Goal: Task Accomplishment & Management: Manage account settings

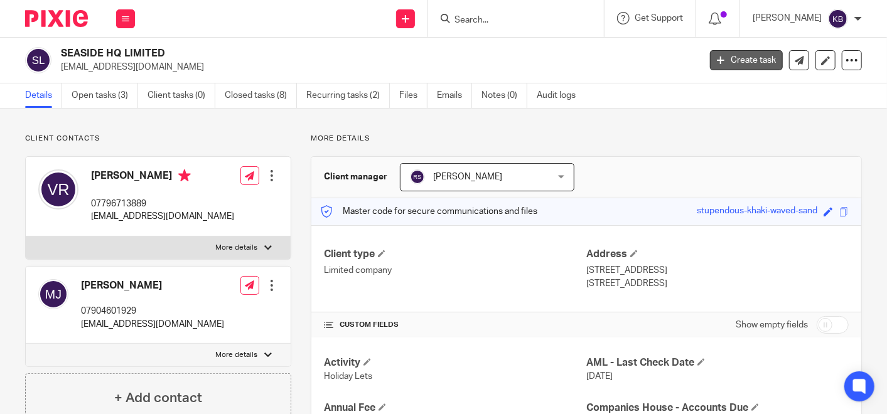
click at [744, 56] on link "Create task" at bounding box center [746, 60] width 73 height 20
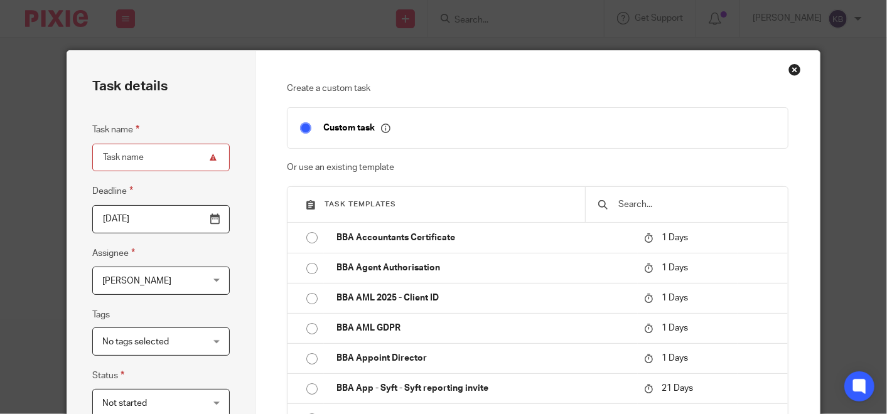
click at [641, 206] on input "text" at bounding box center [696, 205] width 158 height 14
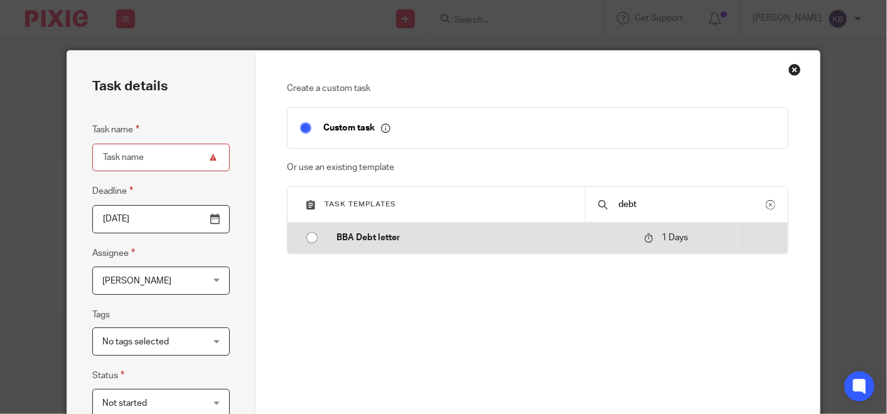
type input "debt"
click at [365, 236] on p "BBA Debt letter" at bounding box center [483, 238] width 295 height 13
type input "2025-08-23"
type input "BBA Debt letter"
checkbox input "false"
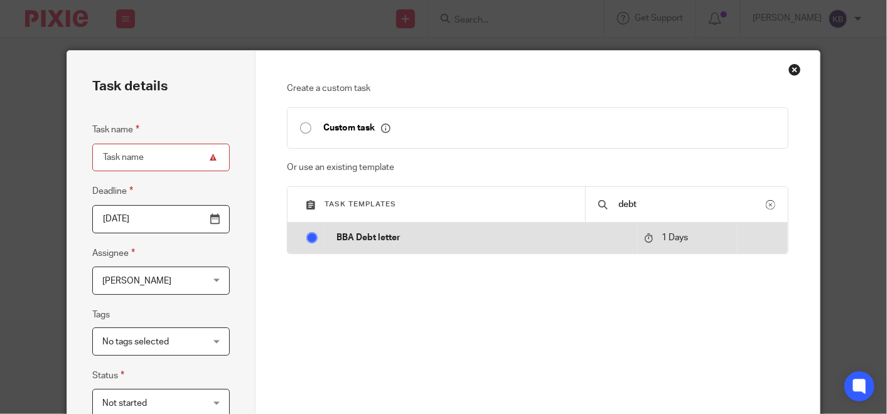
radio input "true"
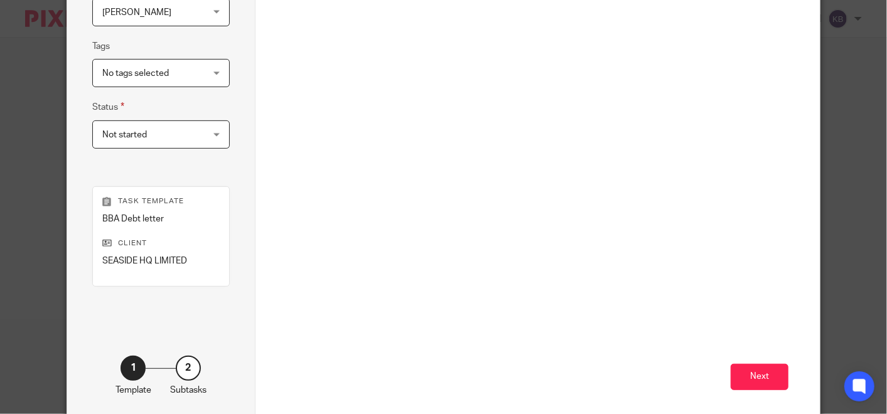
scroll to position [279, 0]
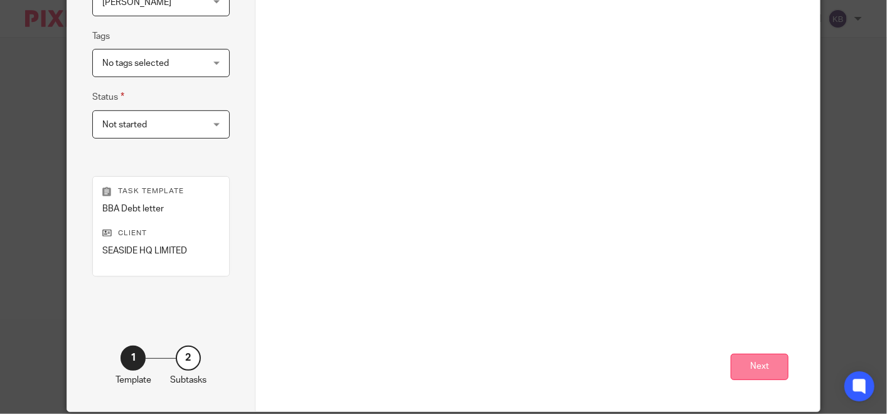
click at [747, 364] on button "Next" at bounding box center [760, 367] width 58 height 27
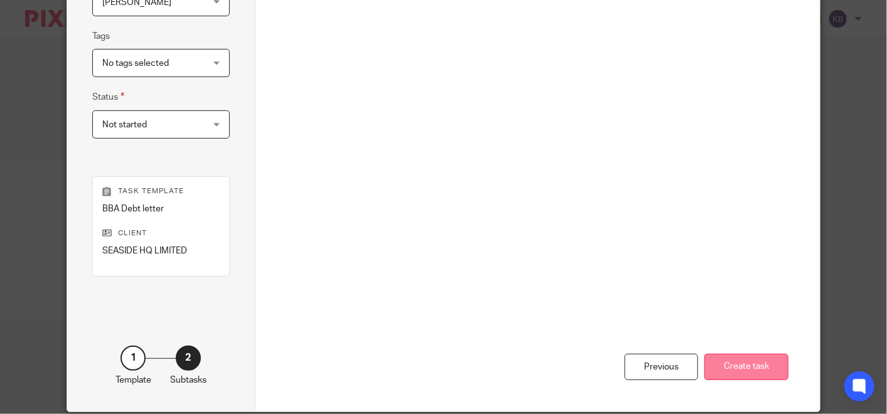
click at [735, 367] on button "Create task" at bounding box center [746, 367] width 84 height 27
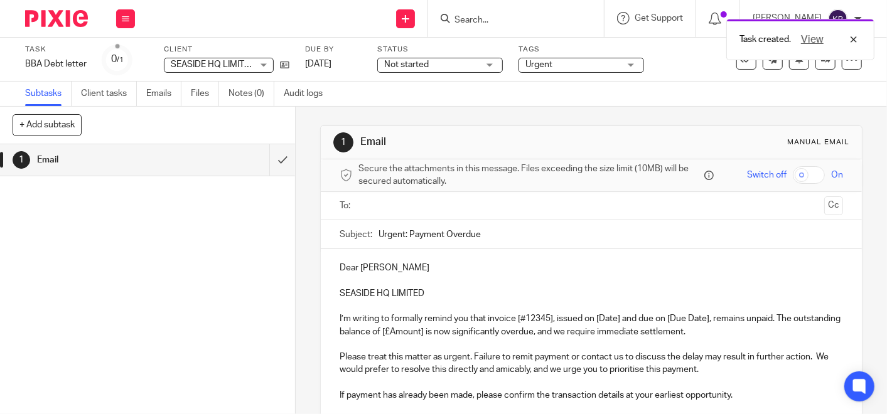
click at [377, 203] on input "text" at bounding box center [591, 206] width 456 height 14
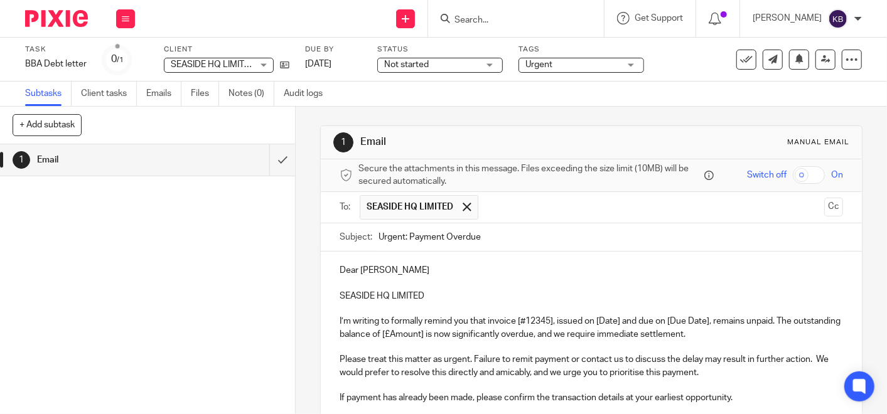
scroll to position [70, 0]
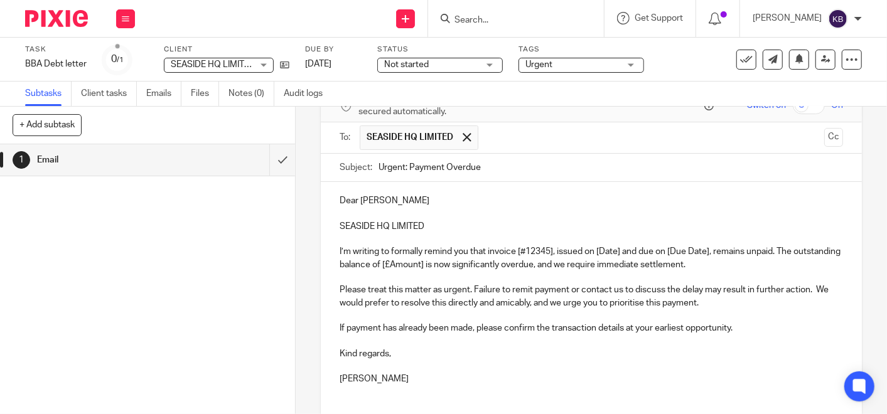
click at [485, 252] on p "I’m writing to formally remind you that invoice [#12345], issued on [Date] and …" at bounding box center [591, 258] width 503 height 26
click at [749, 250] on p "I’m writing to formally remind you that you have an overdue balance of £609.60.…" at bounding box center [591, 258] width 503 height 26
click at [540, 266] on p "I’m writing to formally remind you that you have an overdue balance of £609.60.…" at bounding box center [591, 258] width 503 height 26
click at [649, 249] on p "I’m writing to formally remind you that you have an overdue balance of £609.60.…" at bounding box center [591, 258] width 503 height 26
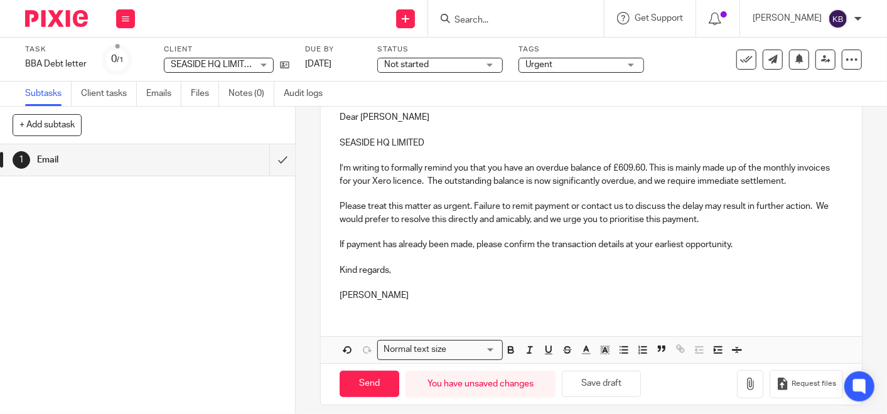
scroll to position [161, 0]
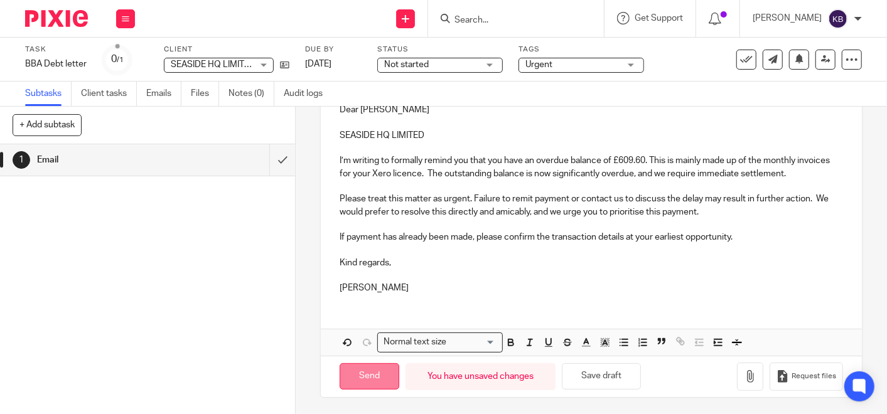
click at [364, 368] on input "Send" at bounding box center [370, 376] width 60 height 27
type input "Sent"
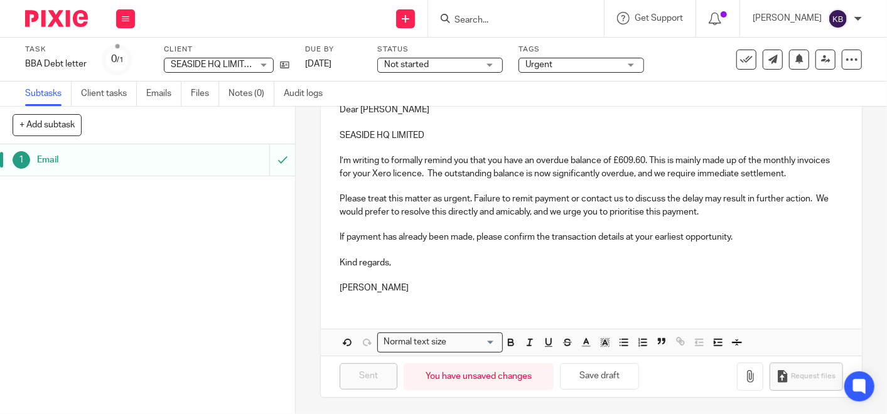
click at [476, 18] on input "Search" at bounding box center [509, 20] width 113 height 11
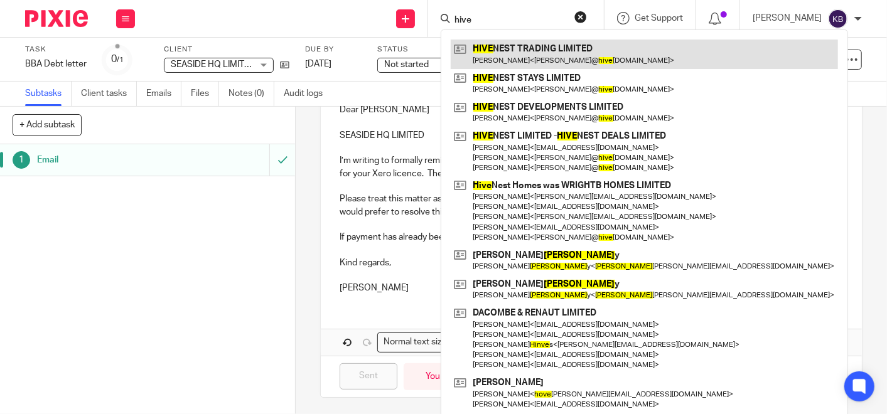
type input "hive"
click at [528, 51] on link at bounding box center [644, 54] width 387 height 29
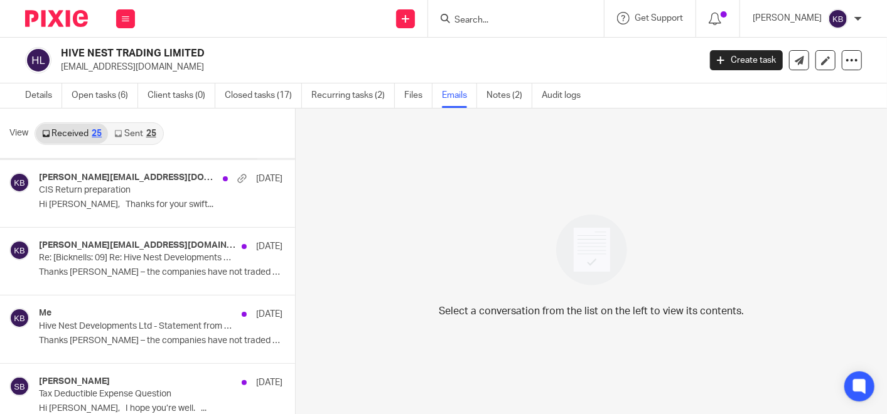
scroll to position [488, 0]
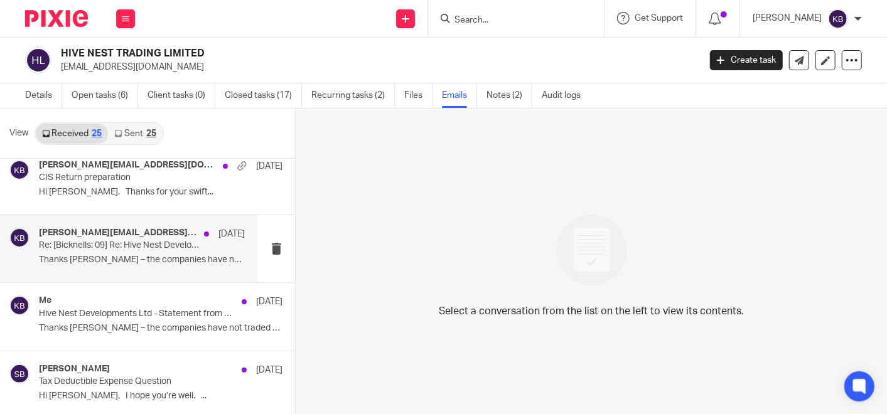
click at [144, 255] on p "Thanks Kate – the companies have not traded to..." at bounding box center [142, 260] width 206 height 11
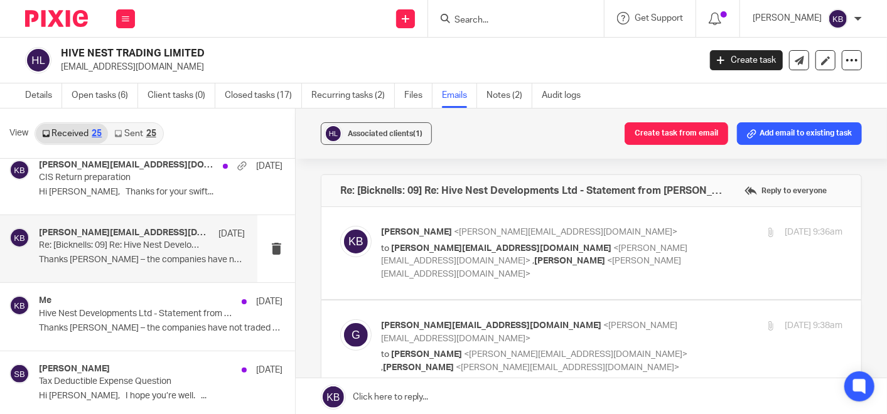
scroll to position [0, 0]
click at [454, 228] on span "<kate@bicknells.net>" at bounding box center [565, 232] width 223 height 9
checkbox input "true"
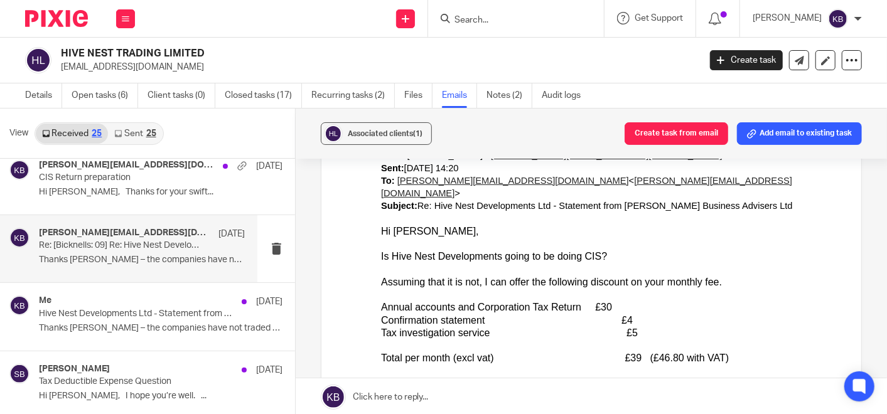
scroll to position [2859, 0]
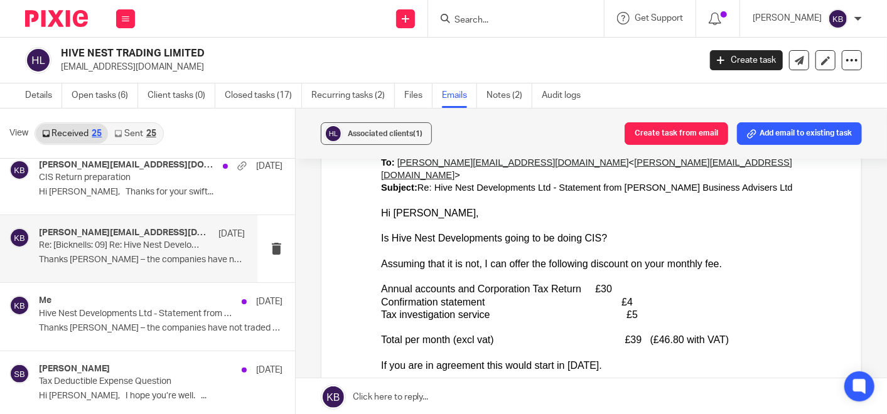
click at [481, 16] on input "Search" at bounding box center [509, 20] width 113 height 11
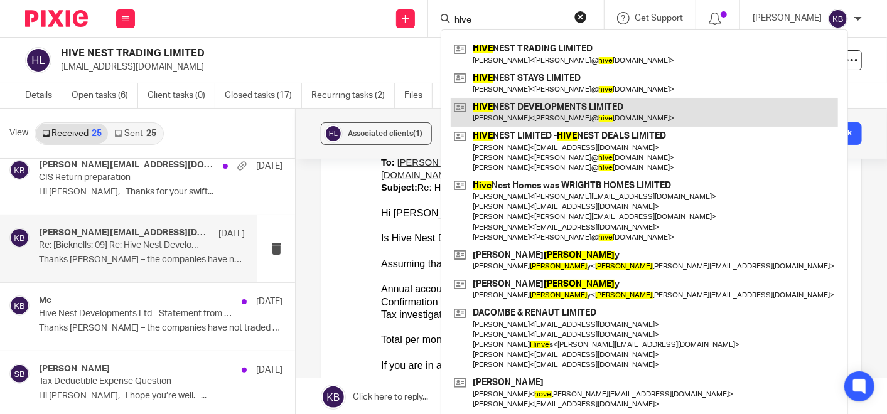
type input "hive"
click at [546, 112] on link at bounding box center [644, 112] width 387 height 29
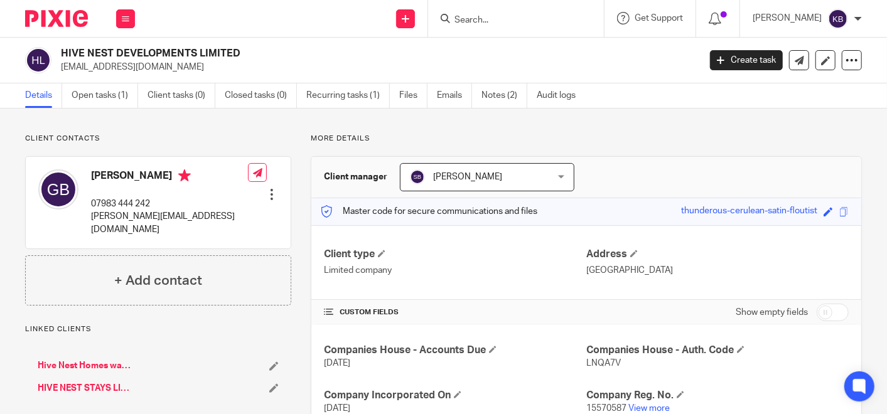
click at [496, 19] on input "Search" at bounding box center [509, 20] width 113 height 11
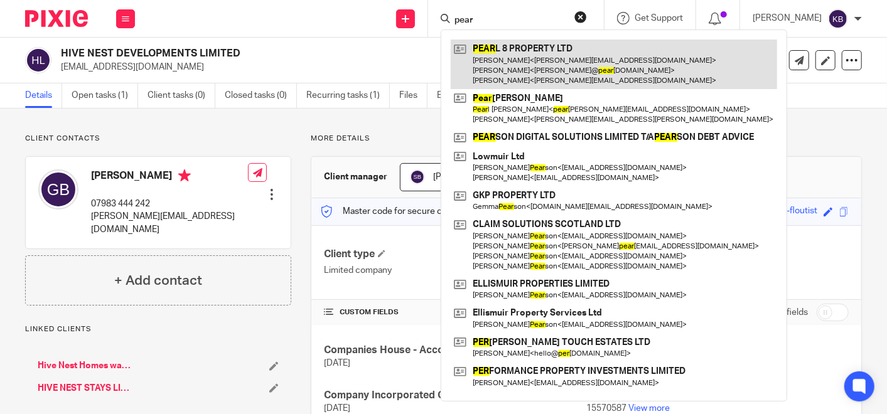
type input "pear"
click at [514, 68] on link at bounding box center [614, 65] width 326 height 50
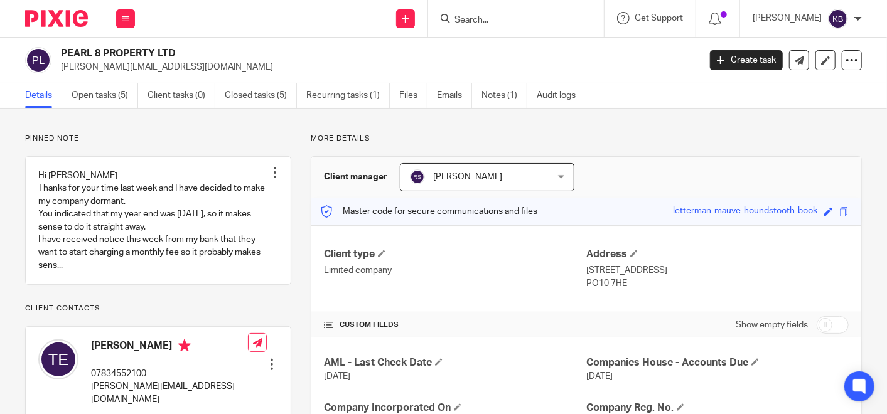
click at [492, 19] on input "Search" at bounding box center [509, 20] width 113 height 11
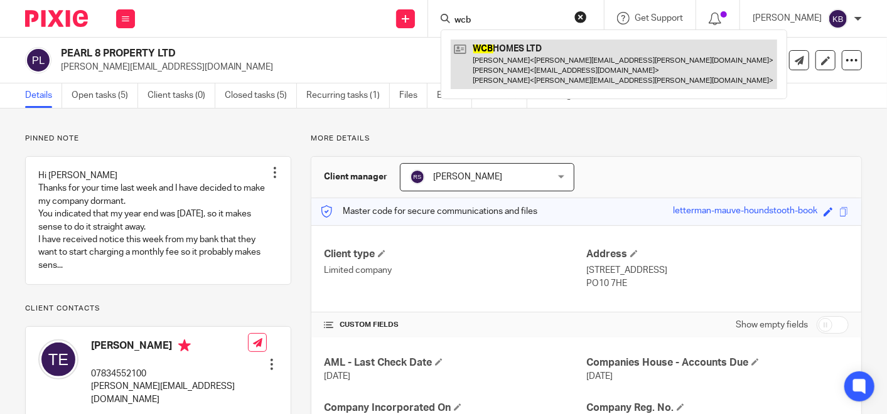
type input "wcb"
click at [523, 48] on link at bounding box center [614, 65] width 326 height 50
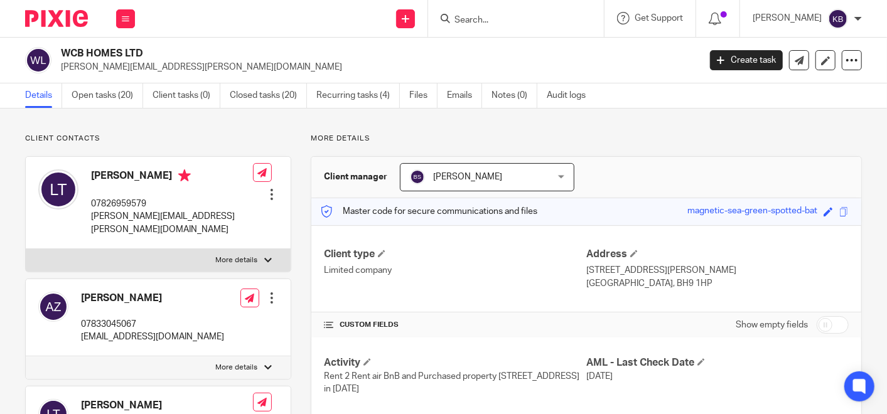
click at [500, 17] on input "Search" at bounding box center [509, 20] width 113 height 11
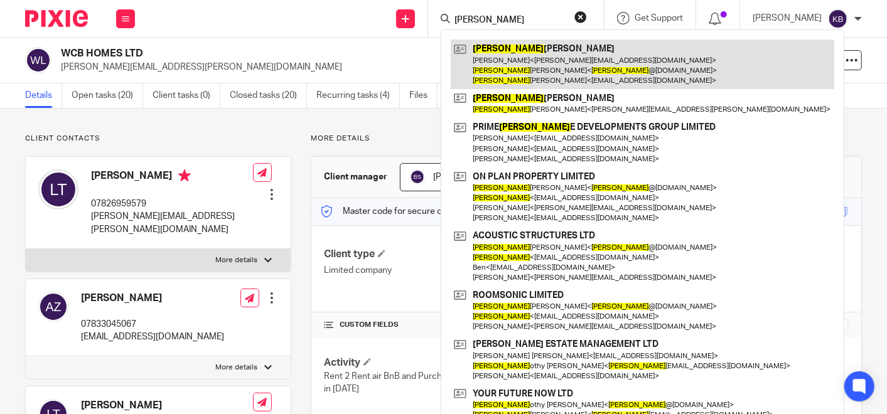
type input "[PERSON_NAME]"
click at [522, 65] on link at bounding box center [642, 65] width 383 height 50
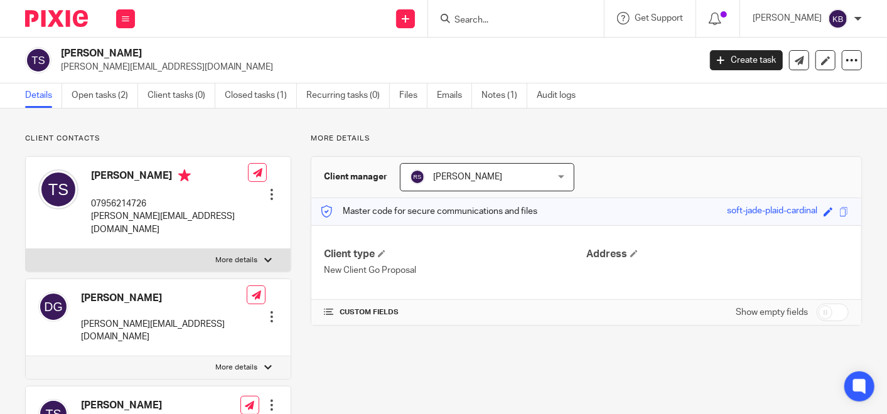
click at [478, 23] on input "Search" at bounding box center [509, 20] width 113 height 11
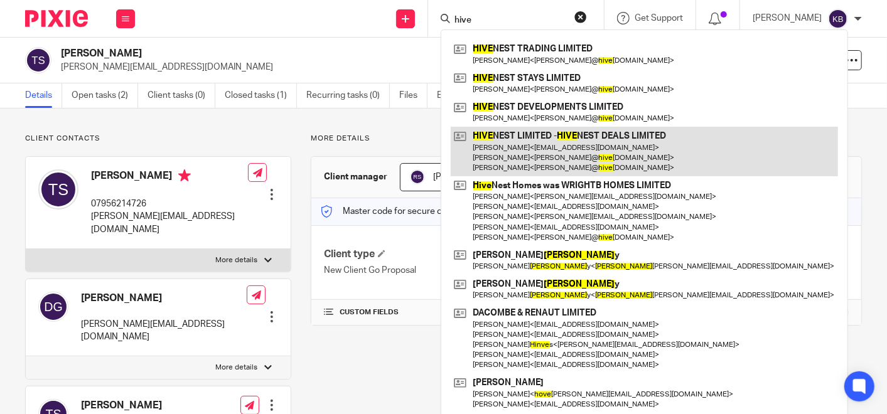
type input "hive"
click at [523, 156] on link at bounding box center [644, 152] width 387 height 50
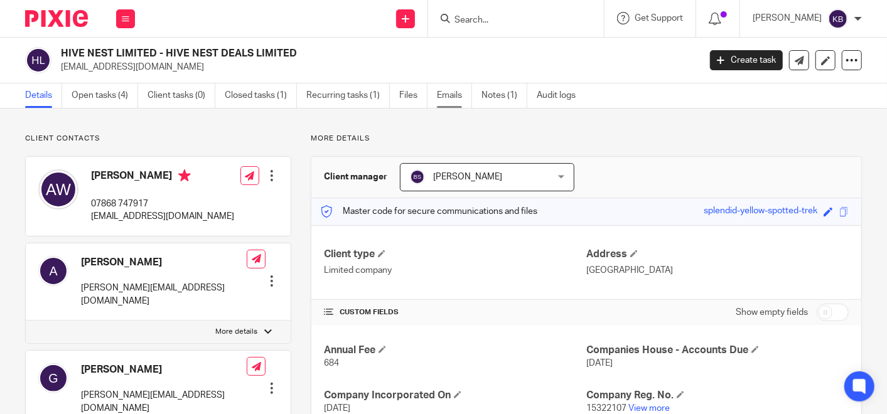
click at [443, 95] on link "Emails" at bounding box center [454, 95] width 35 height 24
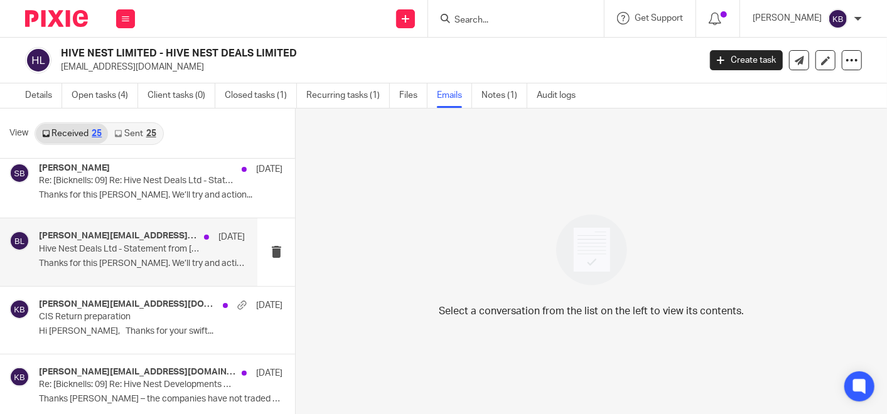
scroll to position [418, 0]
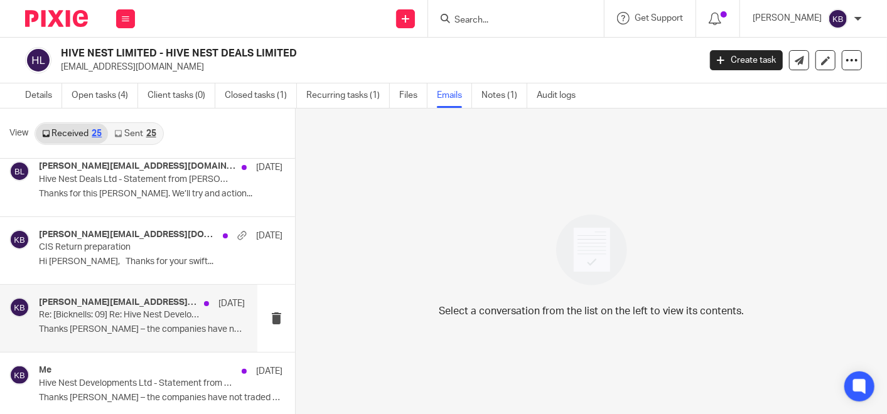
click at [114, 324] on p "Thanks Kate – the companies have not traded to..." at bounding box center [142, 329] width 206 height 11
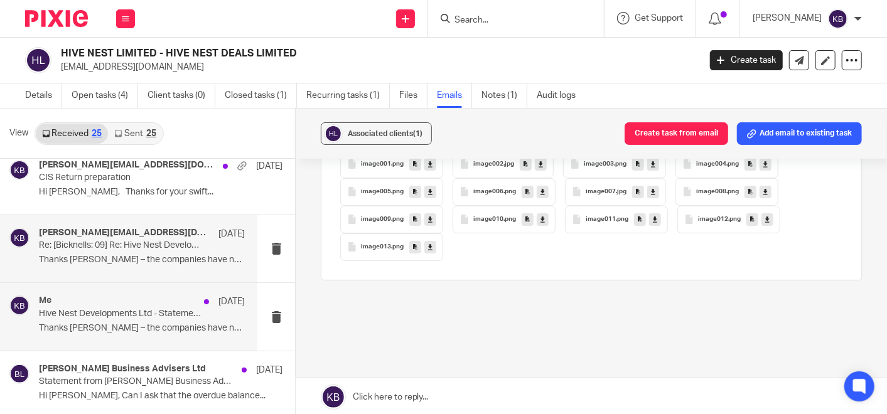
scroll to position [557, 0]
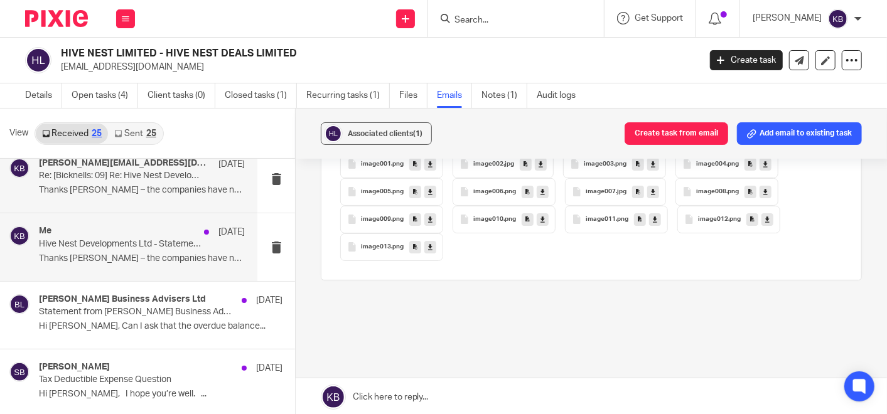
click at [131, 314] on p "Statement from Bicknell Business Advisers Ltd" at bounding box center [136, 312] width 195 height 11
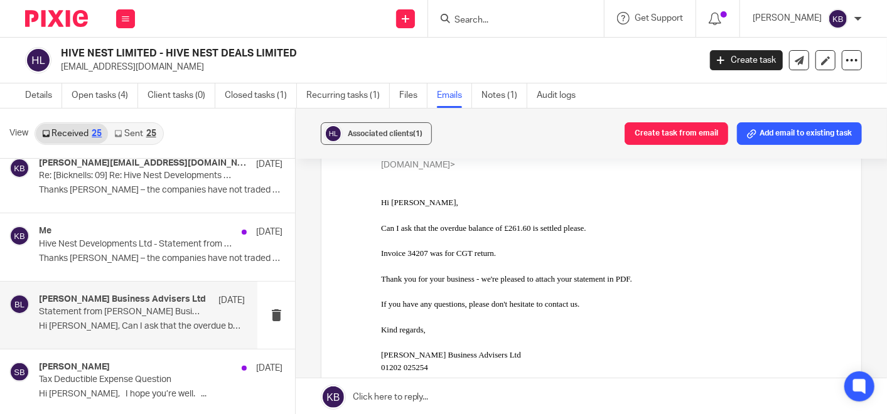
scroll to position [139, 0]
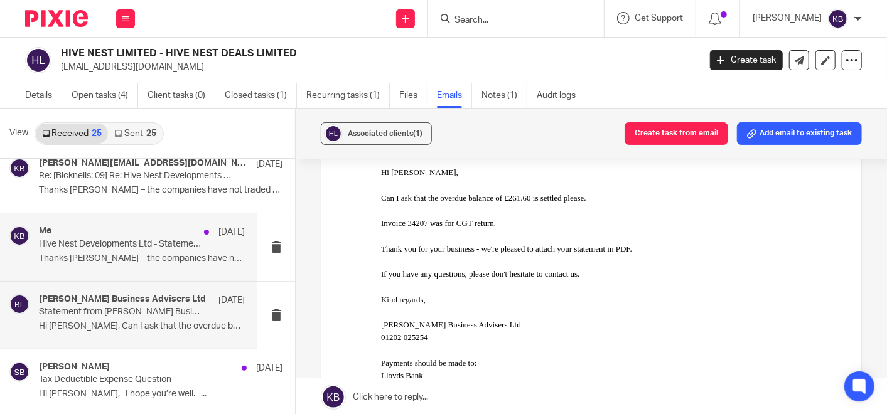
click at [147, 264] on div "Me 7 Jul Hive Nest Developments Ltd - Statement from Bicknell Business Advisers…" at bounding box center [142, 247] width 206 height 42
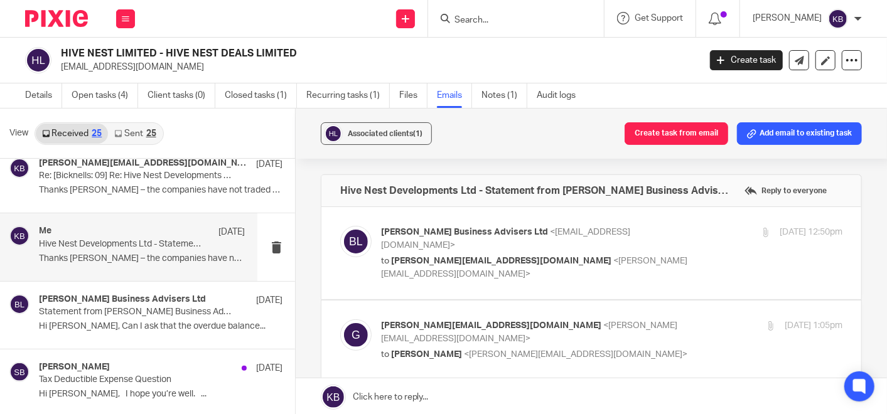
scroll to position [0, 0]
click at [464, 321] on span "george@hivenest.co.uk" at bounding box center [491, 325] width 220 height 9
checkbox input "true"
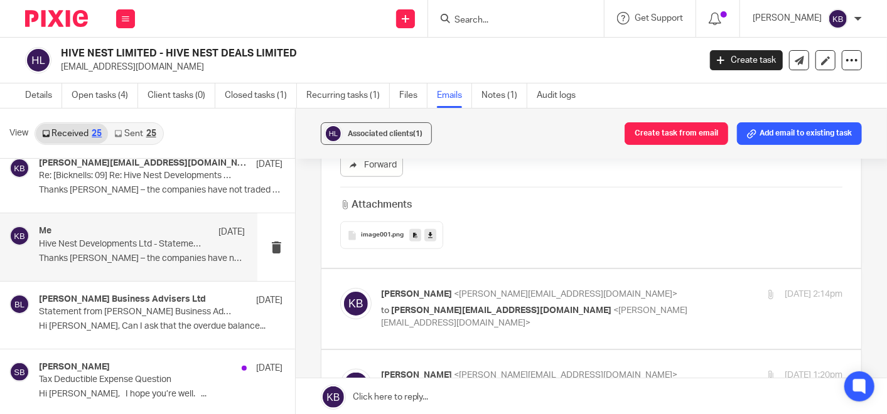
scroll to position [697, 0]
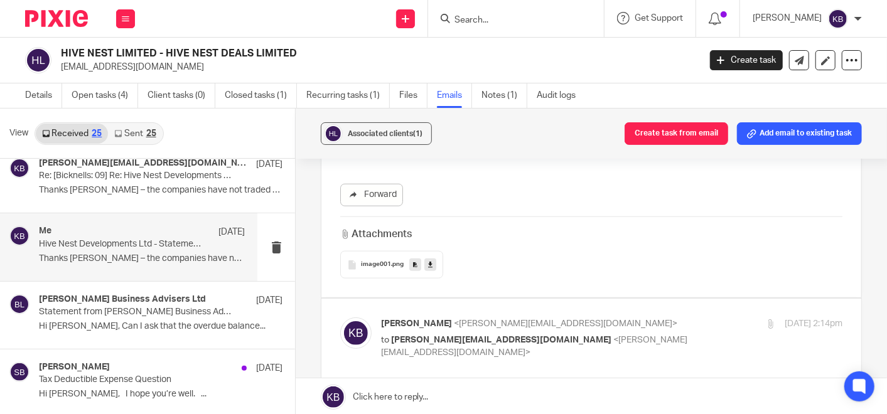
click at [465, 318] on p "Kate Bicknell <kate@bicknells.net>" at bounding box center [535, 324] width 308 height 13
checkbox input "true"
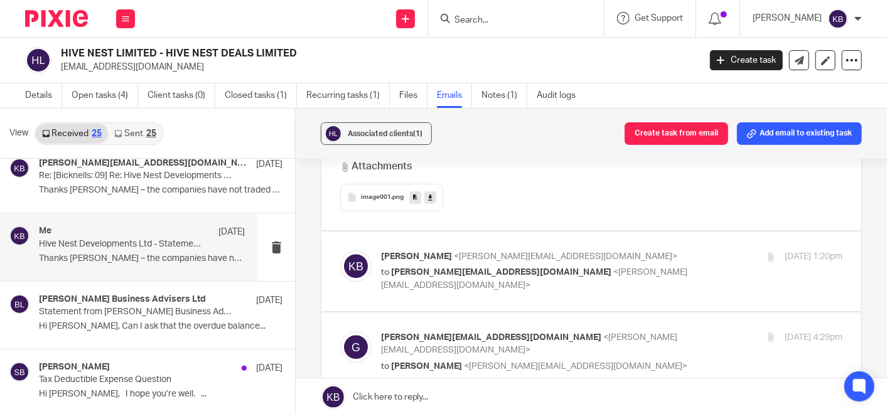
scroll to position [1813, 0]
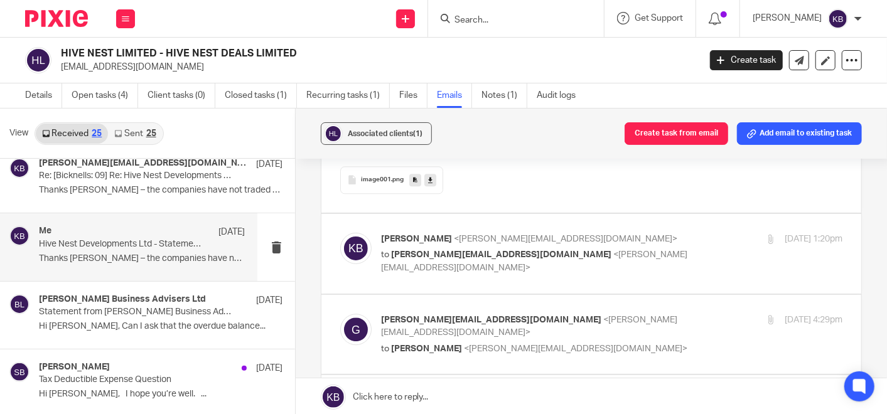
click at [437, 250] on span "george@hivenest.co.uk" at bounding box center [501, 254] width 220 height 9
checkbox input "true"
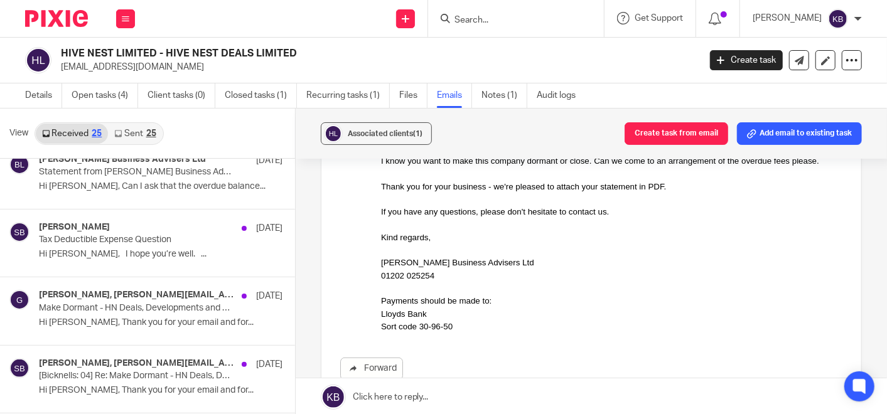
scroll to position [767, 0]
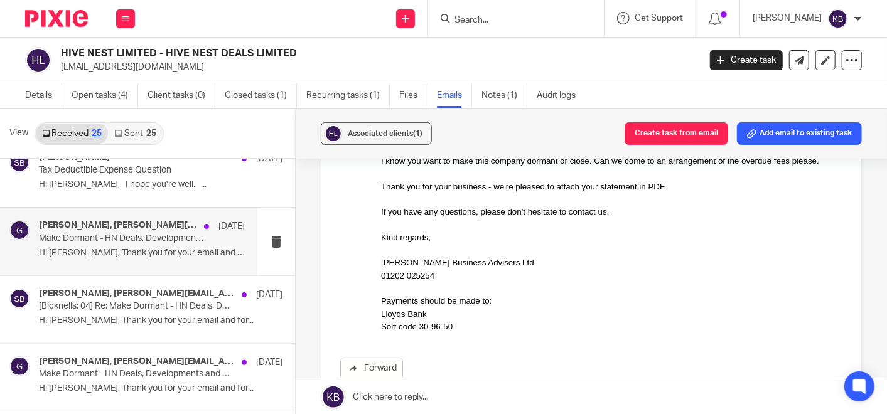
click at [139, 249] on p "Hi George, Thank you for your email and for..." at bounding box center [142, 253] width 206 height 11
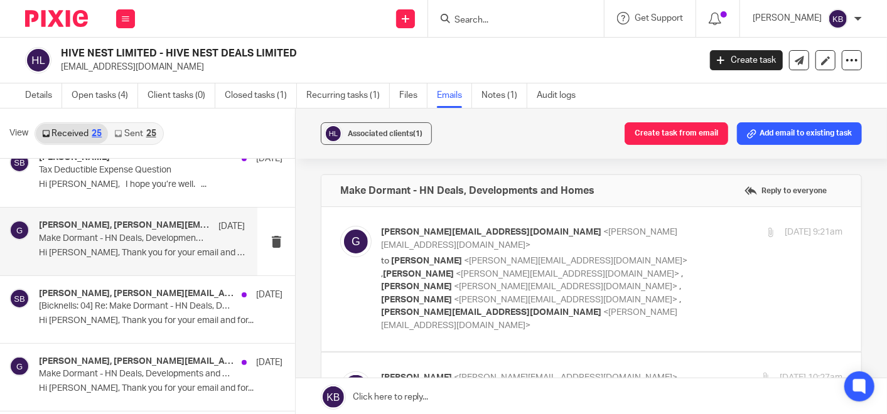
scroll to position [0, 0]
click at [428, 226] on p "george@hivenest.co.uk <george@hivenest.co.uk>" at bounding box center [535, 239] width 308 height 26
checkbox input "true"
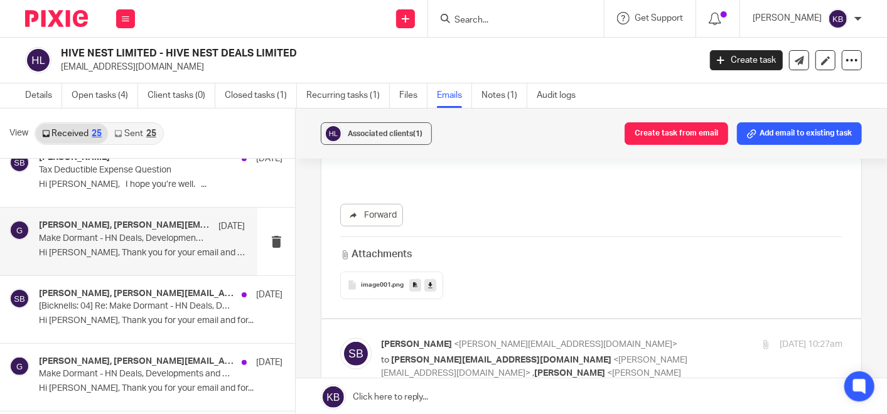
scroll to position [488, 0]
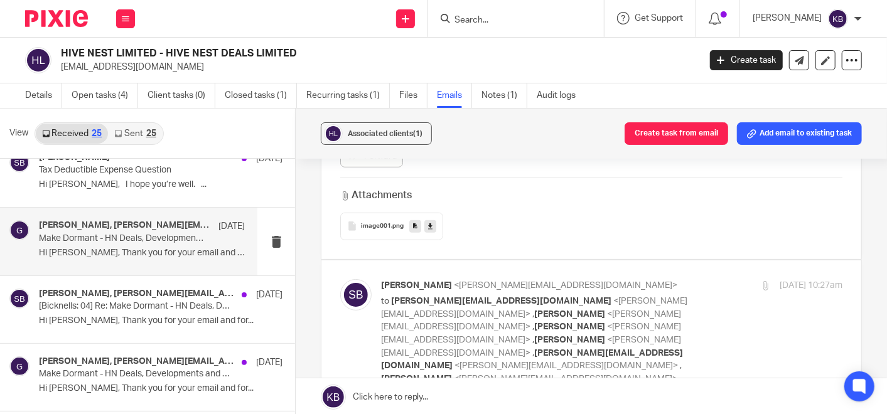
click at [464, 281] on span "<steve@bicknells.net>" at bounding box center [565, 285] width 223 height 9
checkbox input "true"
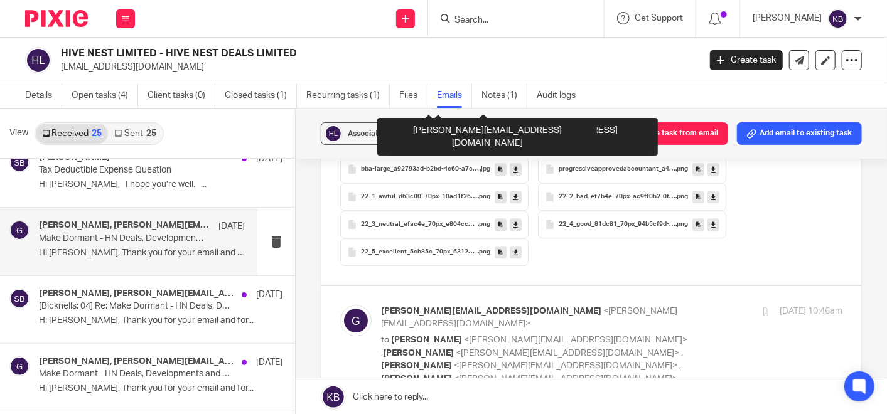
scroll to position [1953, 0]
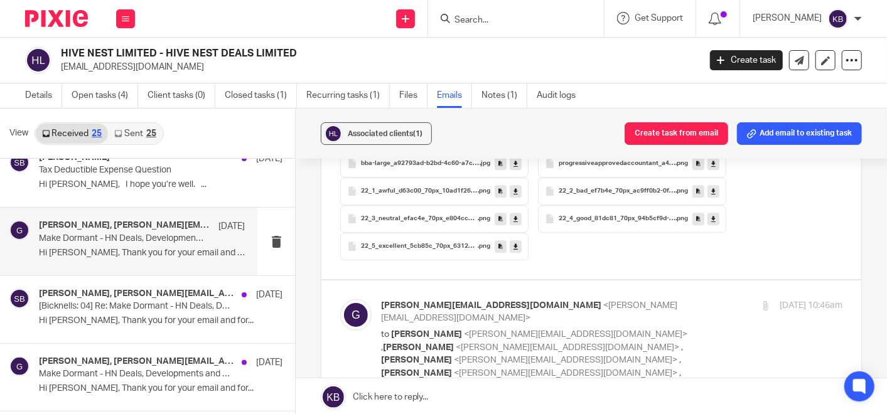
click at [478, 301] on span "<george@hivenest.co.uk>" at bounding box center [529, 312] width 296 height 22
checkbox input "true"
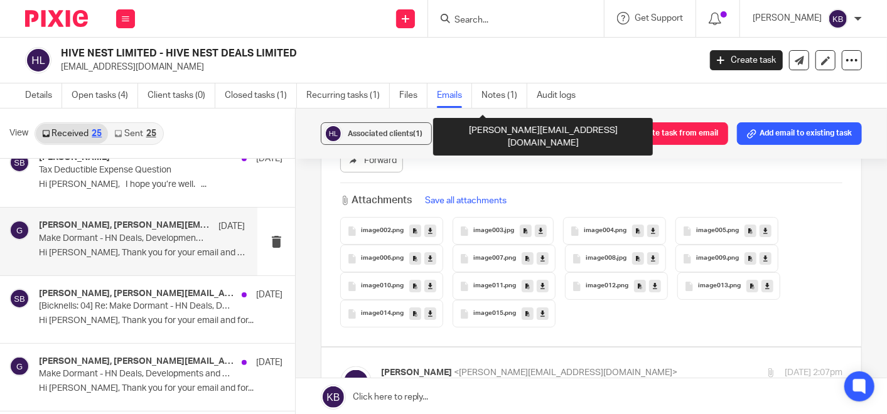
scroll to position [3696, 0]
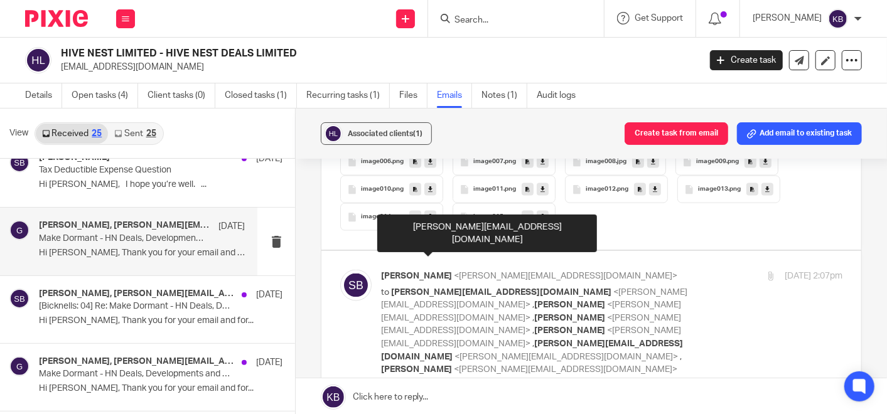
click at [442, 414] on span "george@hivenest.co.uk" at bounding box center [491, 421] width 220 height 9
checkbox input "true"
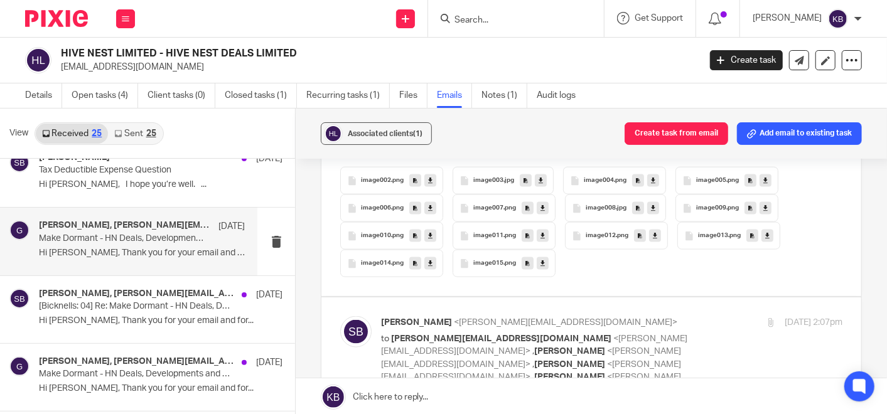
scroll to position [3626, 0]
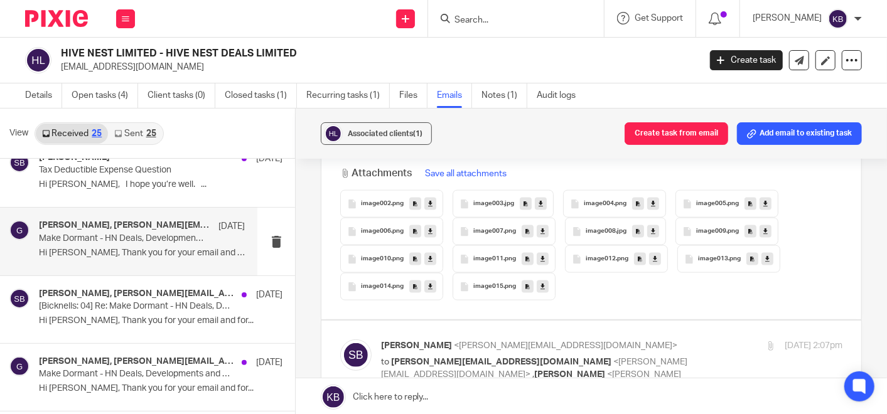
click at [434, 341] on span "[PERSON_NAME]" at bounding box center [416, 345] width 71 height 9
checkbox input "true"
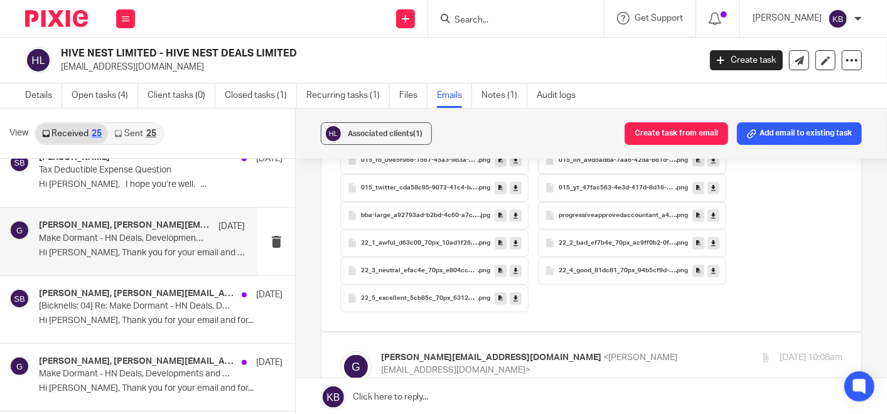
scroll to position [6067, 0]
click at [488, 18] on input "Search" at bounding box center [509, 20] width 113 height 11
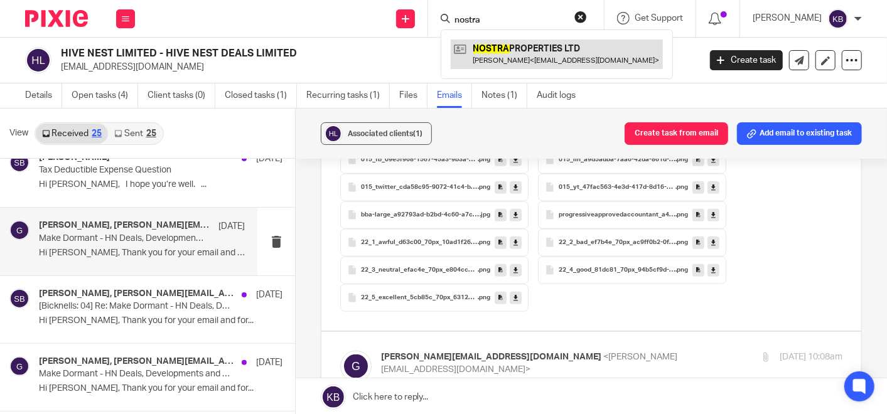
type input "nostra"
click at [501, 51] on link at bounding box center [557, 54] width 212 height 29
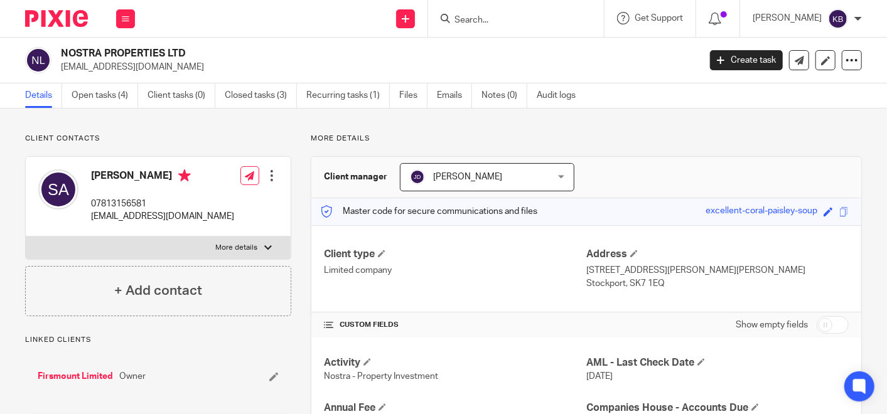
click at [495, 18] on input "Search" at bounding box center [509, 20] width 113 height 11
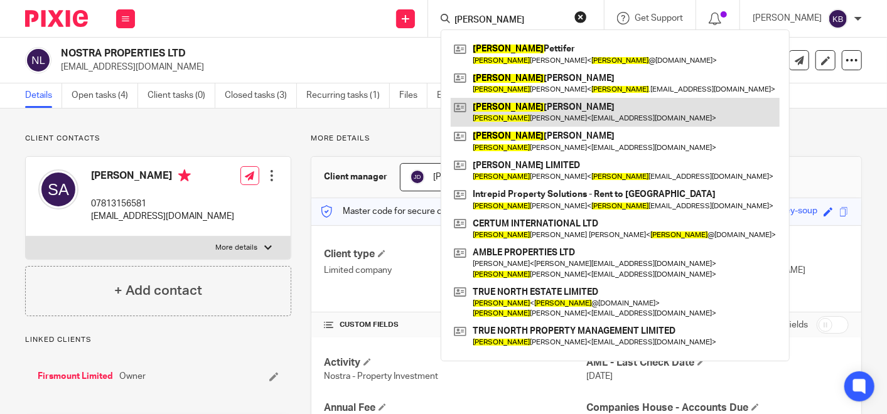
type input "[PERSON_NAME]"
click at [505, 106] on link at bounding box center [615, 112] width 329 height 29
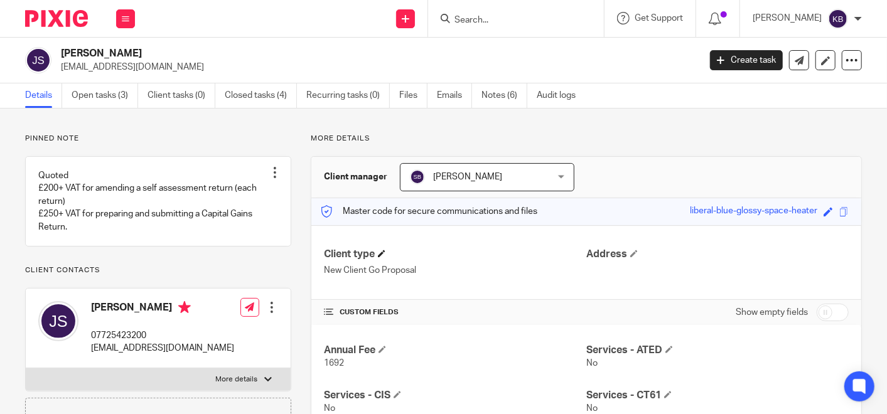
scroll to position [70, 0]
